Goal: Check status: Check status

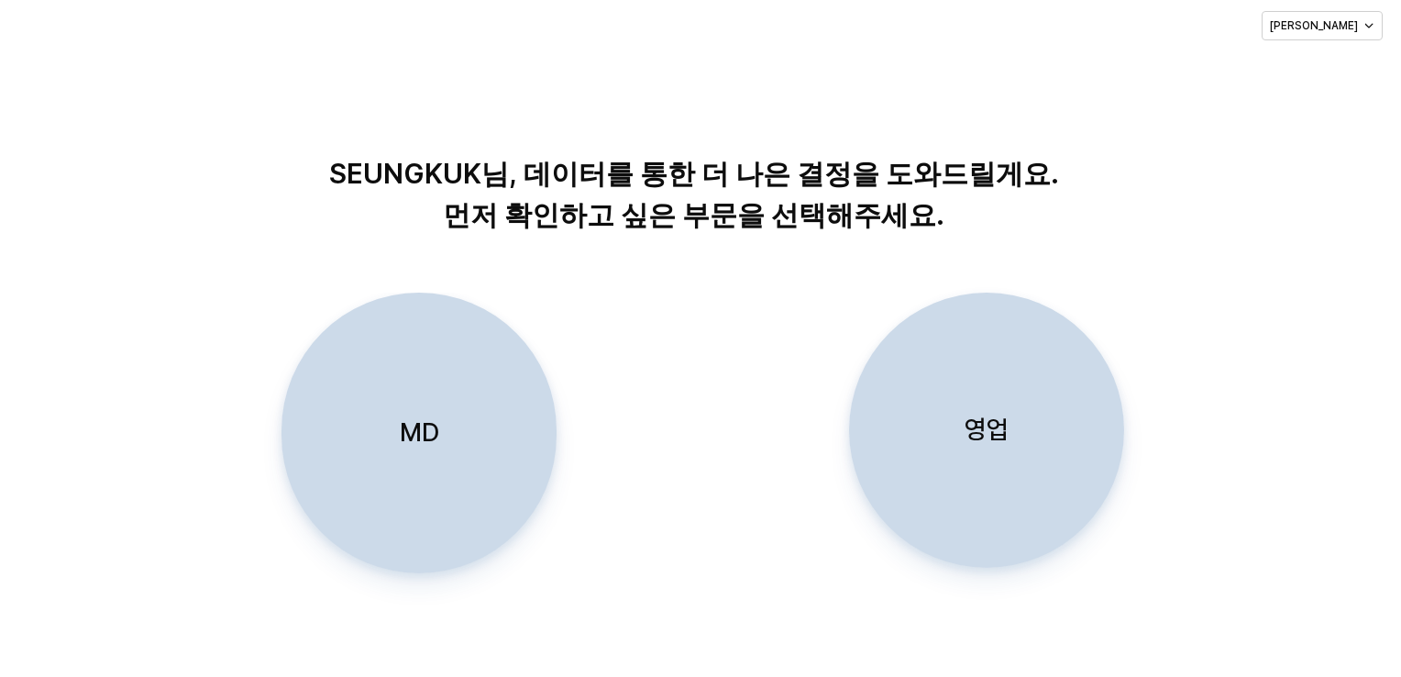
click at [998, 425] on p "영업" at bounding box center [987, 430] width 44 height 34
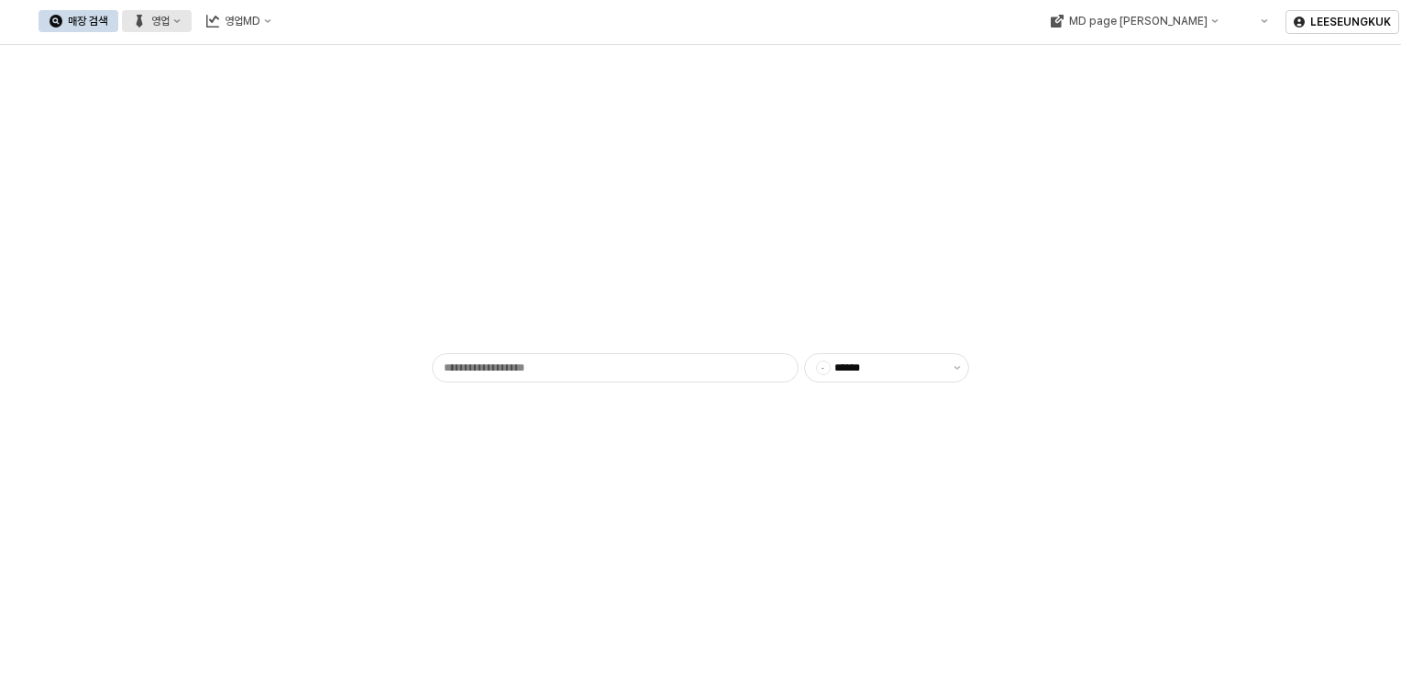
click at [181, 24] on icon "영업" at bounding box center [176, 20] width 7 height 7
click at [329, 57] on div "목표매출 달성현황" at bounding box center [361, 55] width 97 height 15
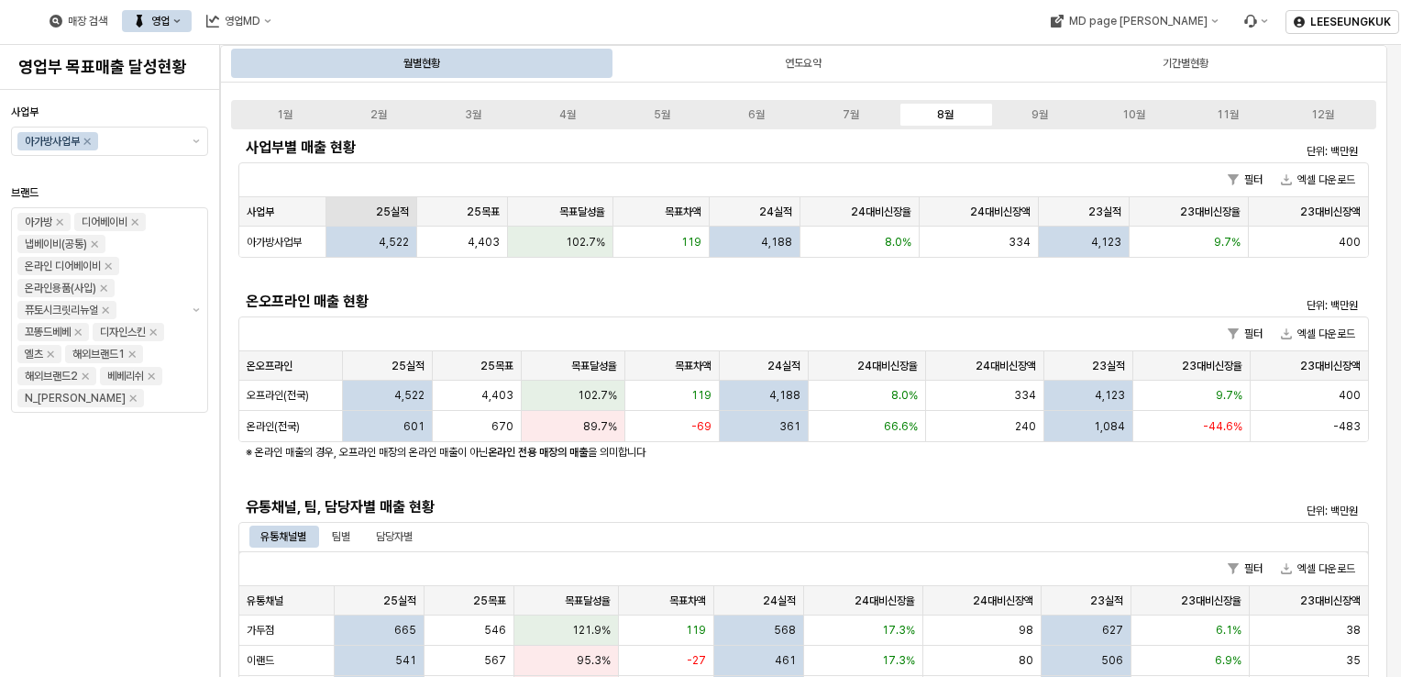
scroll to position [183, 0]
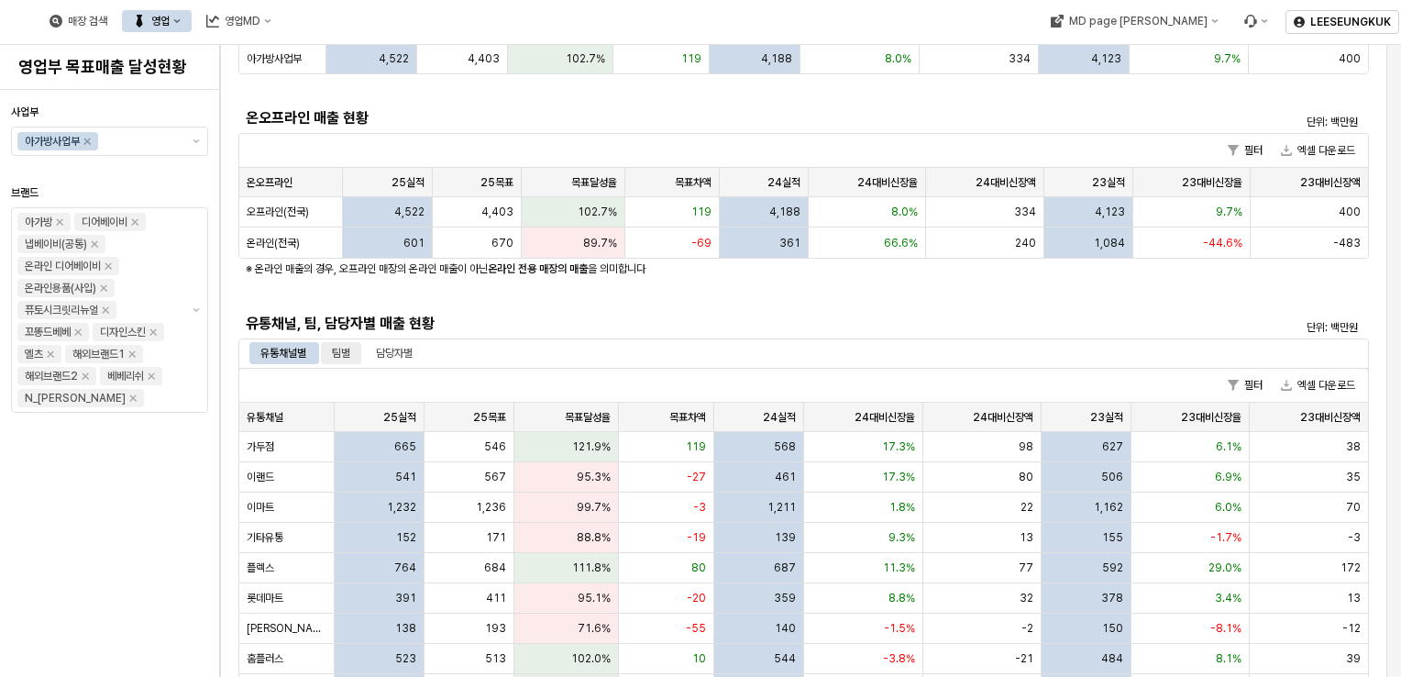
click at [348, 354] on div "팀별" at bounding box center [341, 353] width 18 height 22
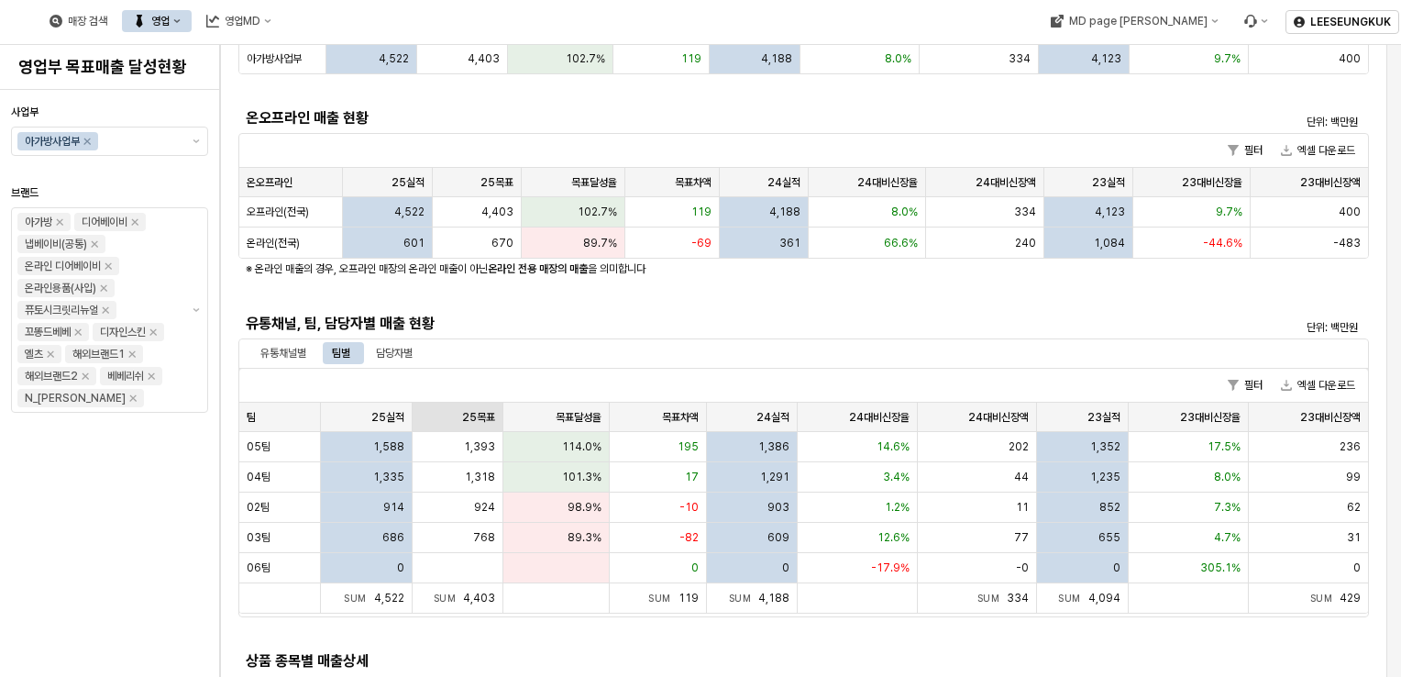
scroll to position [459, 0]
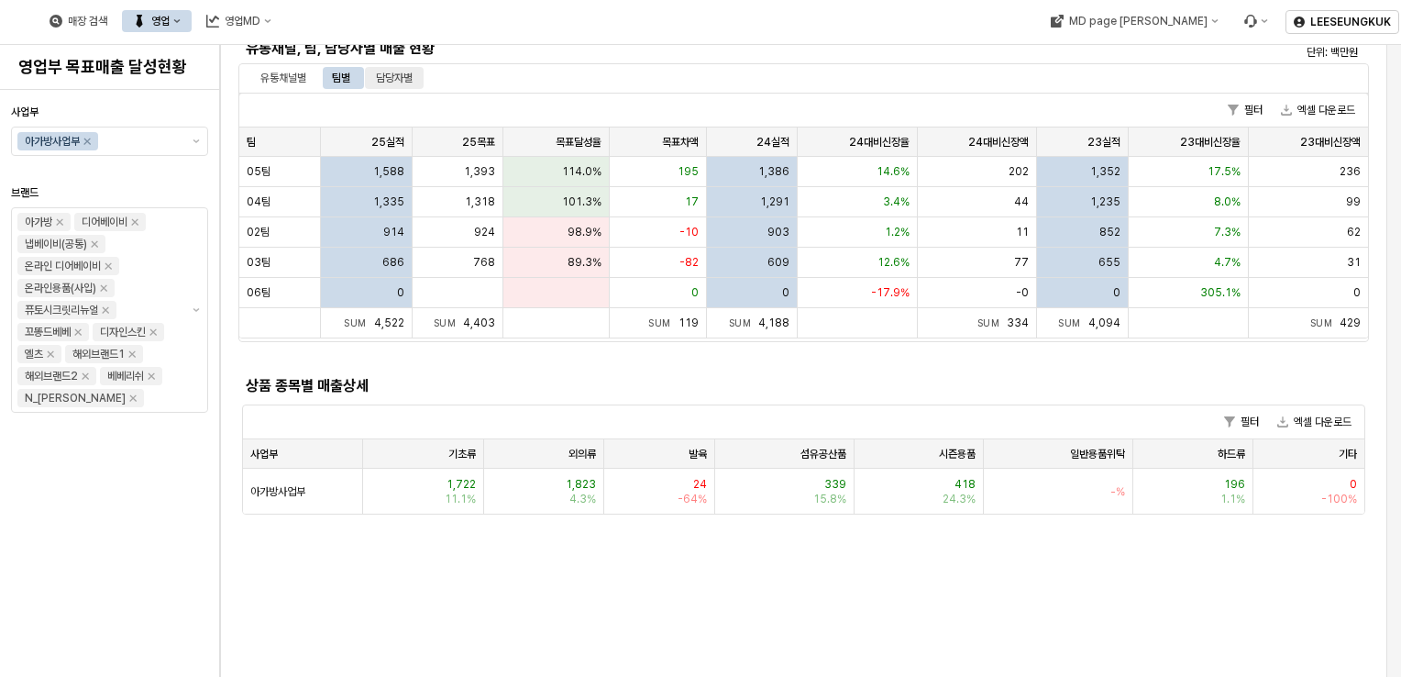
click at [413, 75] on div "담당자별" at bounding box center [394, 78] width 37 height 22
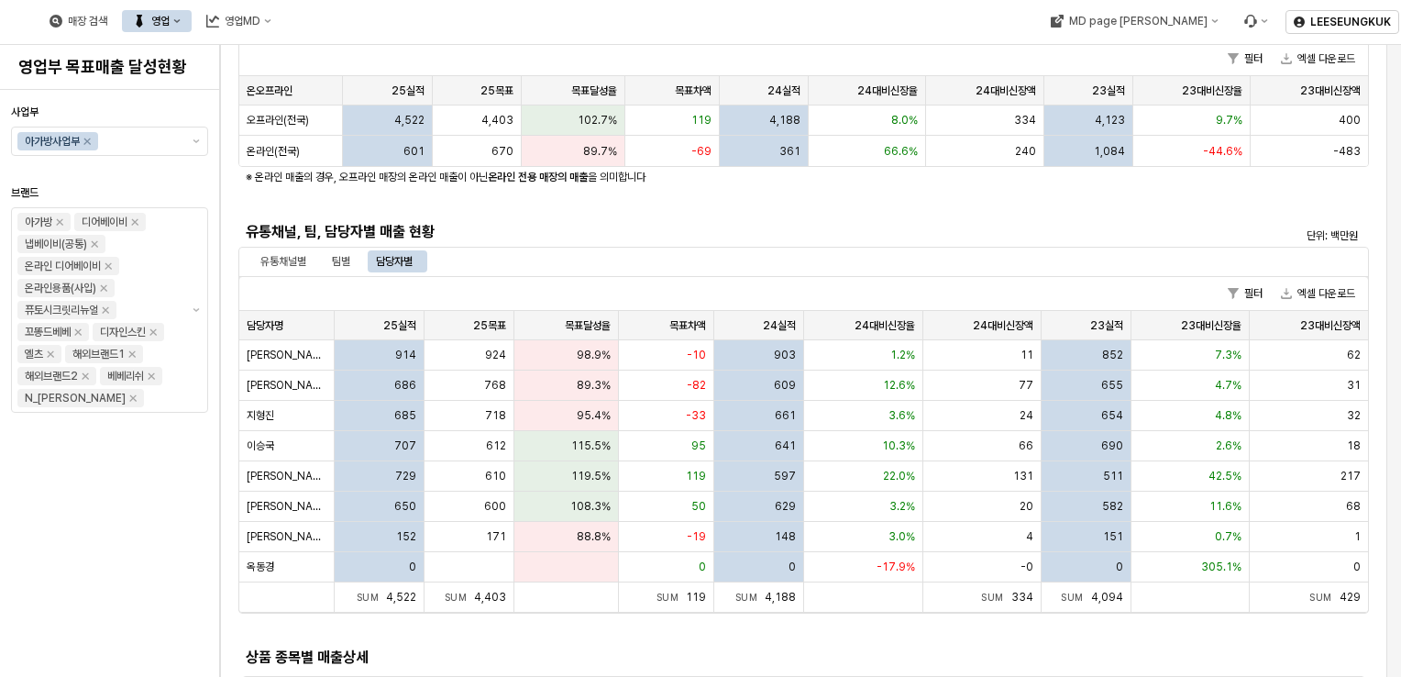
scroll to position [550, 0]
